Goal: Information Seeking & Learning: Learn about a topic

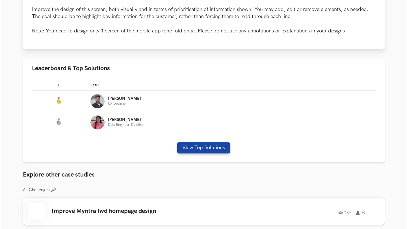
scroll to position [275, 0]
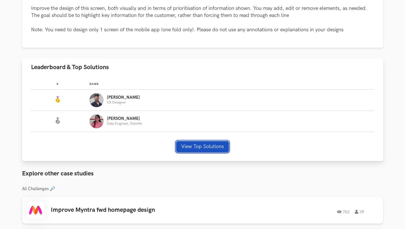
click at [215, 147] on button "View Top Solutions" at bounding box center [202, 146] width 53 height 11
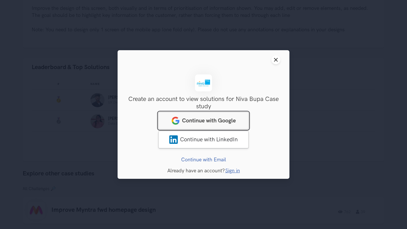
click at [215, 122] on span "Continue with Google" at bounding box center [209, 120] width 54 height 7
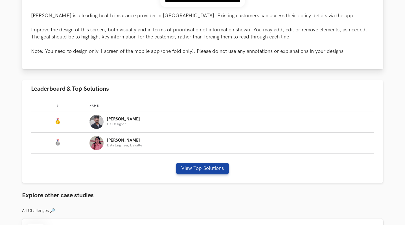
scroll to position [265, 0]
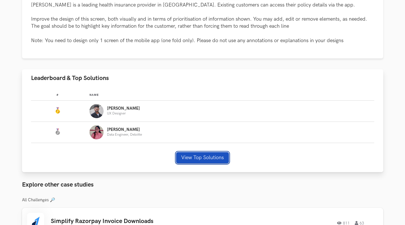
click at [213, 157] on button "View Top Solutions" at bounding box center [202, 157] width 53 height 11
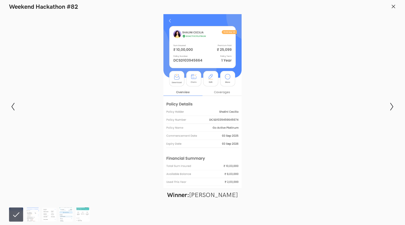
scroll to position [284, 0]
click at [16, 106] on icon "Show previous slide" at bounding box center [13, 106] width 8 height 8
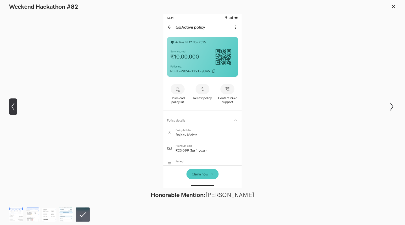
click at [16, 106] on icon "Show previous slide" at bounding box center [13, 106] width 8 height 8
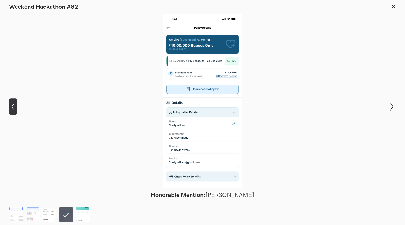
click at [16, 106] on icon "Show previous slide" at bounding box center [13, 106] width 8 height 8
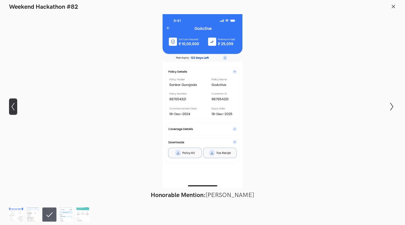
click at [16, 106] on icon "Show previous slide" at bounding box center [13, 106] width 8 height 8
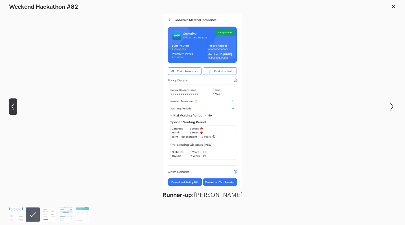
click at [16, 106] on icon "Show previous slide" at bounding box center [13, 106] width 8 height 8
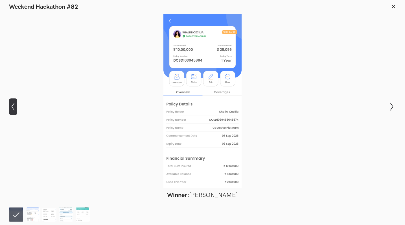
click at [16, 106] on icon "Show previous slide" at bounding box center [13, 106] width 8 height 8
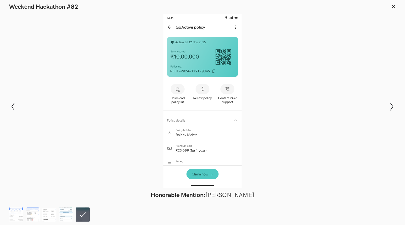
click at [394, 5] on line at bounding box center [393, 6] width 3 height 3
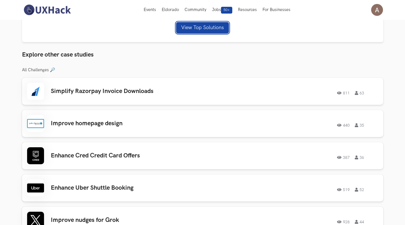
scroll to position [390, 0]
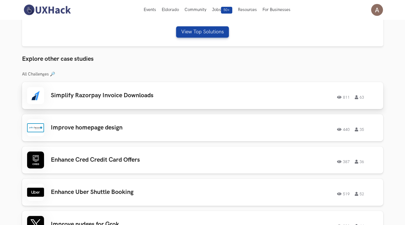
click at [297, 95] on div "811 63" at bounding box center [302, 95] width 154 height 7
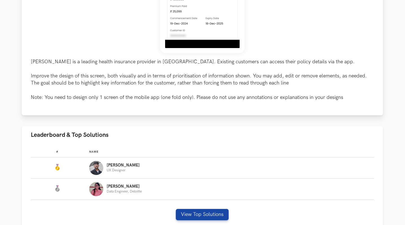
scroll to position [209, 0]
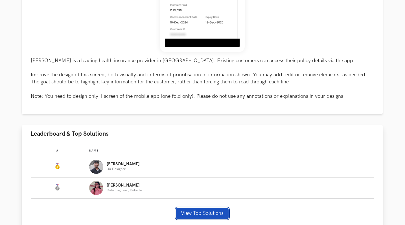
click at [203, 213] on button "View Top Solutions" at bounding box center [202, 212] width 53 height 11
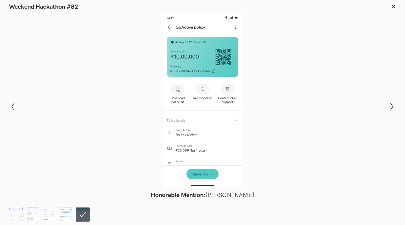
click at [66, 215] on img at bounding box center [66, 214] width 14 height 14
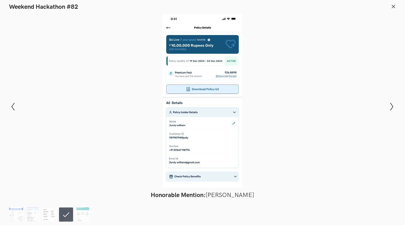
click at [49, 216] on img at bounding box center [49, 214] width 14 height 14
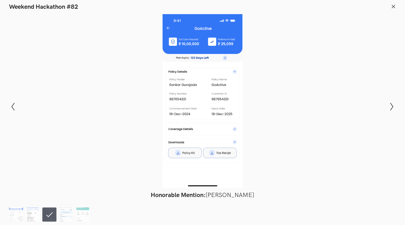
click at [34, 216] on img at bounding box center [33, 214] width 14 height 14
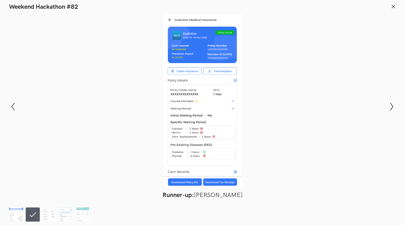
click at [14, 215] on img at bounding box center [16, 214] width 14 height 14
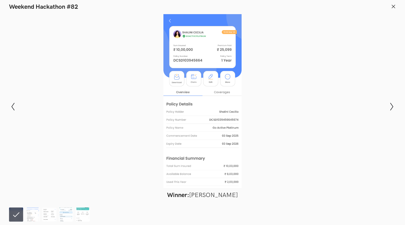
click at [393, 6] on line at bounding box center [393, 6] width 3 height 3
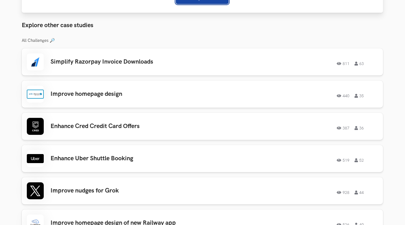
scroll to position [426, 0]
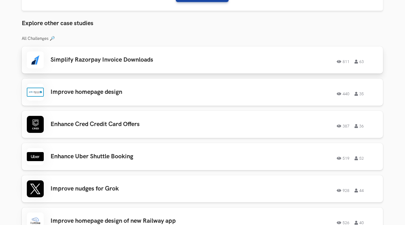
click at [227, 61] on div "811 63" at bounding box center [301, 59] width 154 height 7
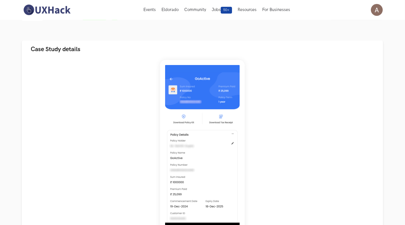
scroll to position [0, 0]
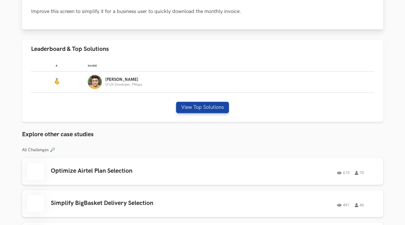
scroll to position [210, 0]
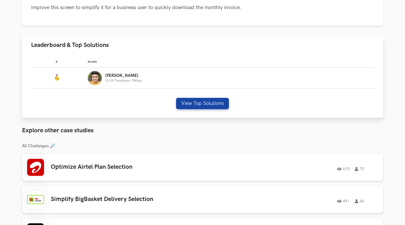
click at [96, 79] on img "Leaderboard" at bounding box center [95, 78] width 14 height 14
click at [206, 103] on button "View Top Solutions" at bounding box center [202, 103] width 53 height 11
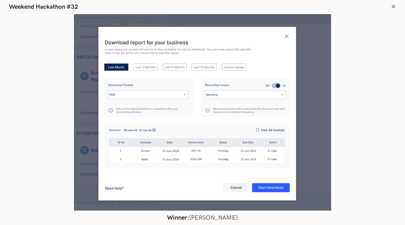
click at [287, 36] on div at bounding box center [203, 112] width 364 height 196
click at [392, 7] on icon at bounding box center [393, 6] width 5 height 5
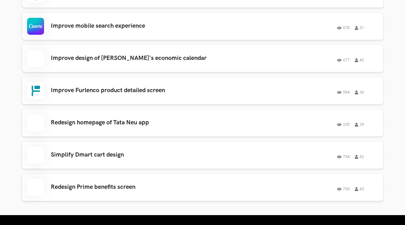
scroll to position [633, 0]
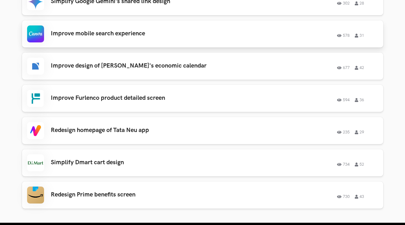
click at [196, 37] on h3 "Improve mobile search experience" at bounding box center [131, 33] width 160 height 7
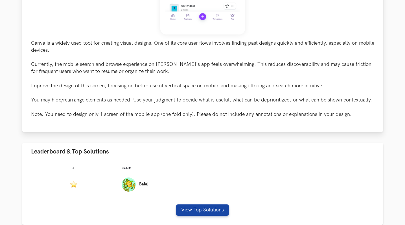
scroll to position [245, 0]
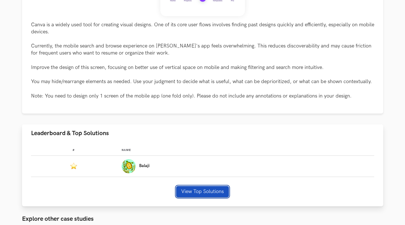
click at [196, 191] on button "View Top Solutions" at bounding box center [202, 191] width 53 height 11
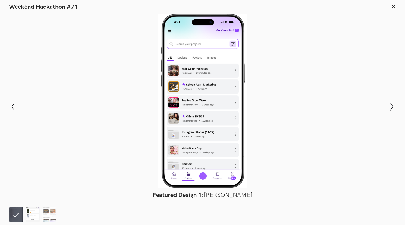
click at [32, 215] on img at bounding box center [33, 214] width 14 height 14
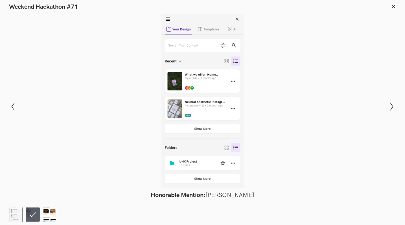
click at [51, 218] on img at bounding box center [49, 214] width 14 height 14
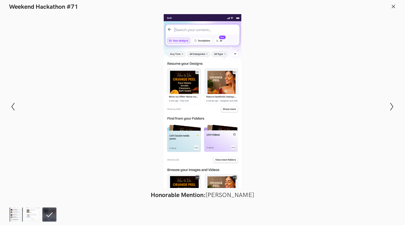
click at [17, 214] on img at bounding box center [16, 214] width 14 height 14
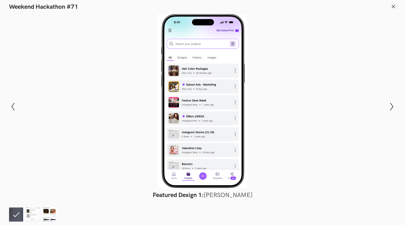
click at [393, 6] on line at bounding box center [393, 6] width 3 height 3
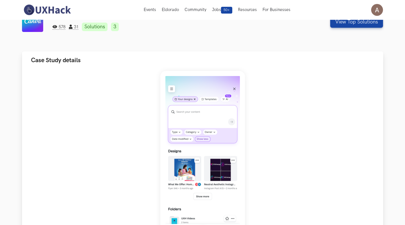
scroll to position [0, 0]
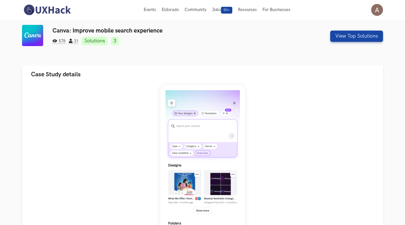
click at [62, 13] on img at bounding box center [47, 10] width 50 height 12
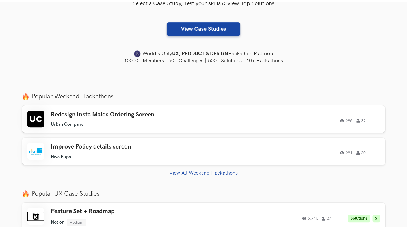
scroll to position [133, 0]
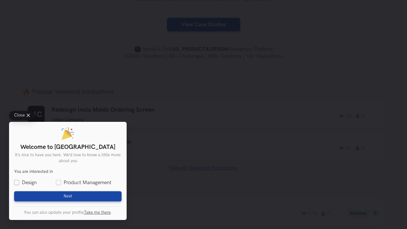
click at [15, 182] on label "Design" at bounding box center [25, 182] width 23 height 7
click at [15, 182] on input "Design" at bounding box center [16, 182] width 5 height 5
checkbox input "true"
click at [59, 182] on label "Product Management" at bounding box center [83, 182] width 55 height 7
click at [59, 182] on input "Product Management" at bounding box center [58, 182] width 5 height 5
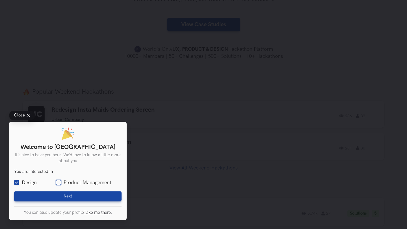
checkbox input "true"
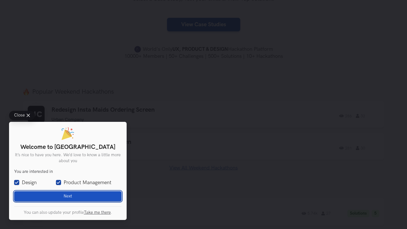
click at [90, 197] on button "Next Loading" at bounding box center [67, 196] width 107 height 10
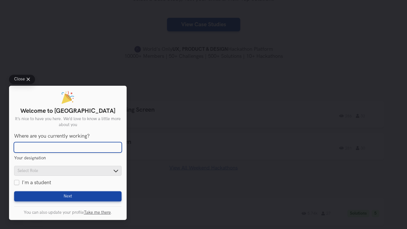
click at [96, 146] on input "Where are you currently working?" at bounding box center [67, 148] width 107 height 10
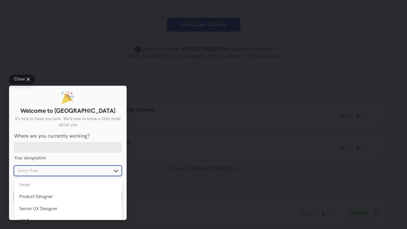
click at [95, 176] on div "Where are you currently working? Your designation Product Designer Senior UX De…" at bounding box center [67, 159] width 107 height 53
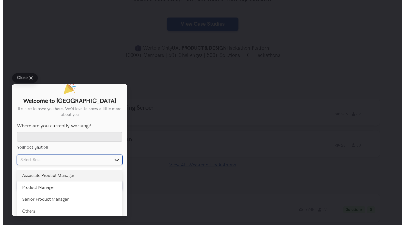
scroll to position [9, 0]
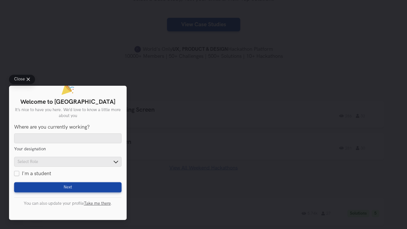
click at [24, 77] on span "Close" at bounding box center [19, 79] width 11 height 4
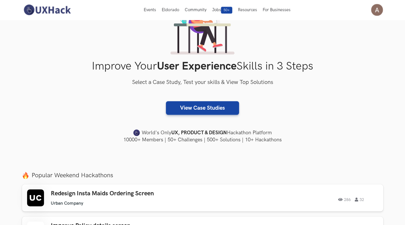
scroll to position [0, 0]
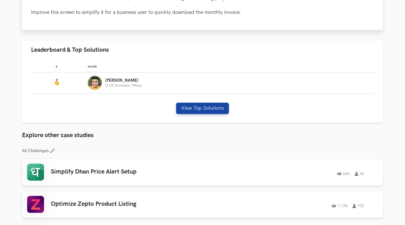
scroll to position [218, 0]
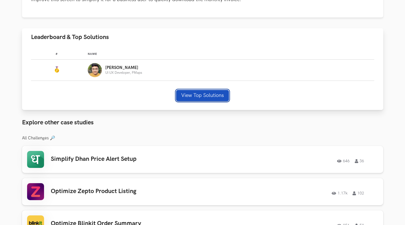
click at [218, 96] on button "View Top Solutions" at bounding box center [202, 95] width 53 height 11
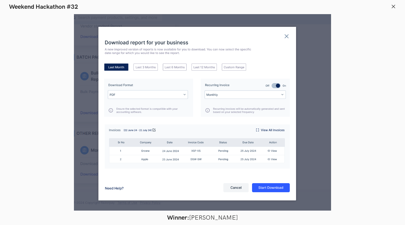
click at [394, 6] on line at bounding box center [393, 6] width 3 height 3
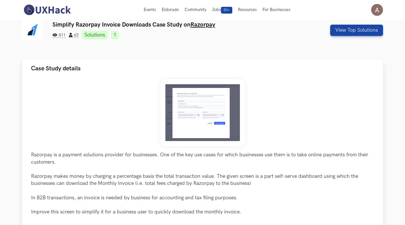
scroll to position [0, 0]
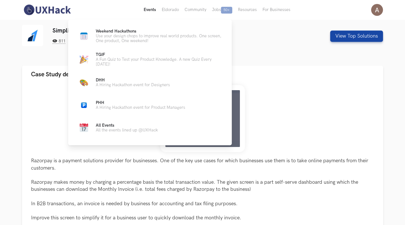
click at [152, 10] on button "Events Live" at bounding box center [150, 10] width 18 height 20
